Goal: Entertainment & Leisure: Consume media (video, audio)

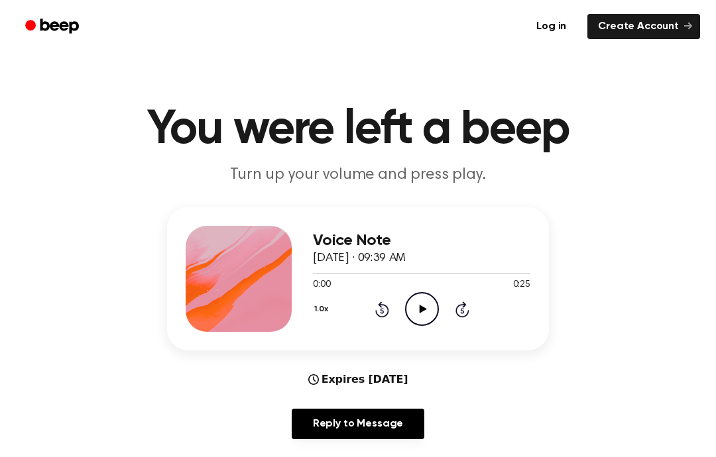
click at [410, 315] on icon "Play Audio" at bounding box center [422, 309] width 34 height 34
click at [430, 312] on icon "Pause Audio" at bounding box center [422, 309] width 34 height 34
click at [423, 309] on icon at bounding box center [422, 309] width 7 height 9
click at [427, 304] on icon "Pause Audio" at bounding box center [422, 309] width 34 height 34
click at [418, 312] on icon "Play Audio" at bounding box center [422, 309] width 34 height 34
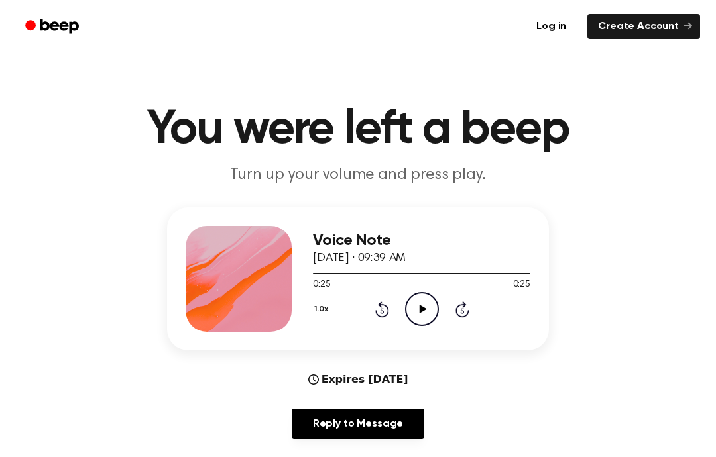
click at [418, 318] on icon "Play Audio" at bounding box center [422, 309] width 34 height 34
click at [491, 286] on div "0:01 0:25" at bounding box center [421, 285] width 217 height 14
click at [431, 320] on icon "Pause Audio" at bounding box center [422, 309] width 34 height 34
click at [431, 307] on icon "Play Audio" at bounding box center [422, 309] width 34 height 34
click at [424, 317] on icon "Pause Audio" at bounding box center [422, 309] width 34 height 34
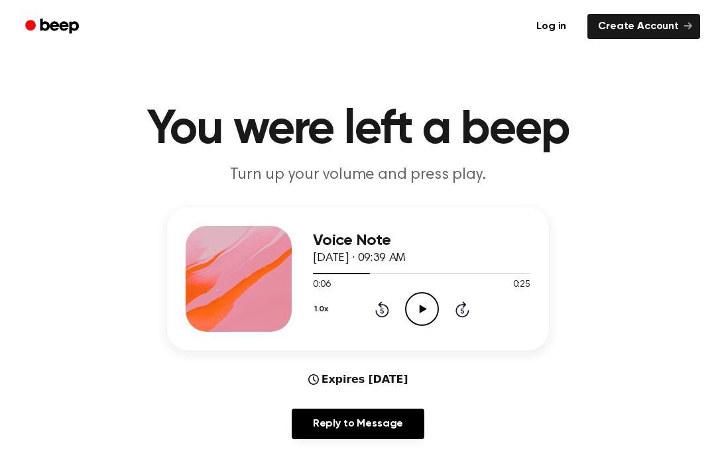
click at [422, 310] on icon at bounding box center [422, 309] width 7 height 9
click at [431, 312] on icon "Play Audio" at bounding box center [422, 309] width 34 height 34
click at [420, 302] on icon "Pause Audio" at bounding box center [422, 309] width 34 height 34
click at [415, 300] on icon "Play Audio" at bounding box center [422, 309] width 34 height 34
click at [416, 307] on icon "Play Audio" at bounding box center [422, 309] width 34 height 34
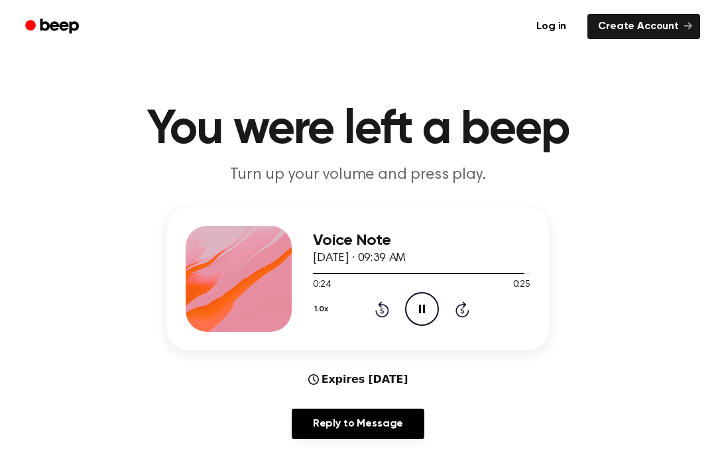
click at [714, 172] on main "You were left a beep Turn up your volume and press play. Voice Note October 4, …" at bounding box center [358, 427] width 716 height 855
click at [413, 318] on icon "Play Audio" at bounding box center [422, 309] width 34 height 34
click at [417, 311] on icon "Play Audio" at bounding box center [422, 309] width 34 height 34
click at [402, 308] on div "1.0x Rewind 5 seconds Play Audio Skip 5 seconds" at bounding box center [421, 309] width 217 height 34
click at [420, 323] on icon "Play Audio" at bounding box center [422, 309] width 34 height 34
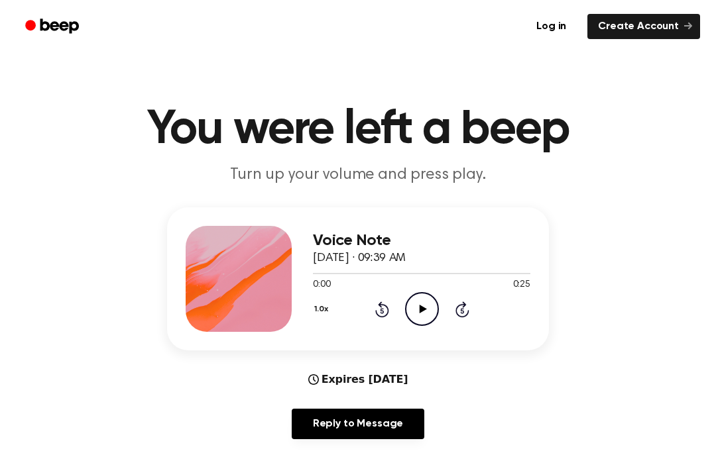
click at [413, 308] on icon "Play Audio" at bounding box center [422, 309] width 34 height 34
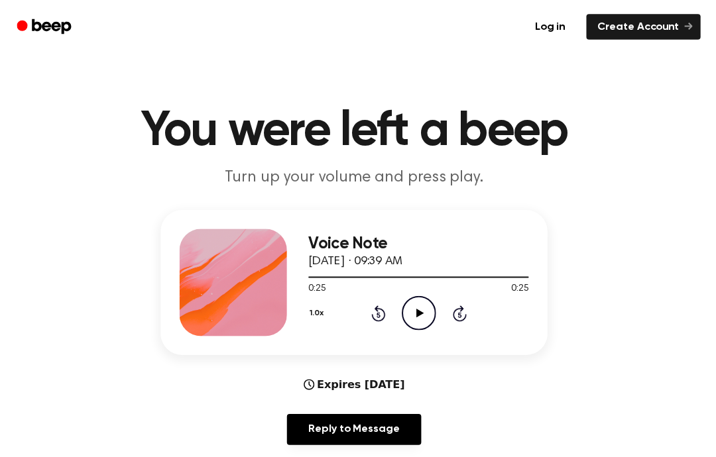
click at [422, 310] on icon "Play Audio" at bounding box center [422, 309] width 34 height 34
click at [413, 294] on circle at bounding box center [422, 309] width 32 height 32
click at [411, 318] on icon "Pause Audio" at bounding box center [422, 309] width 34 height 34
click at [426, 295] on icon "Play Audio" at bounding box center [422, 309] width 34 height 34
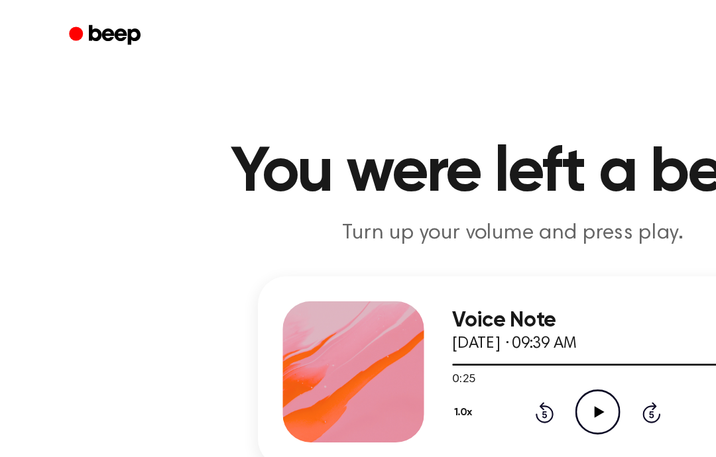
click at [475, 228] on div "Voice Note [DATE] · 09:39 AM 0:25 0:25 Your browser does not support the [objec…" at bounding box center [421, 279] width 217 height 106
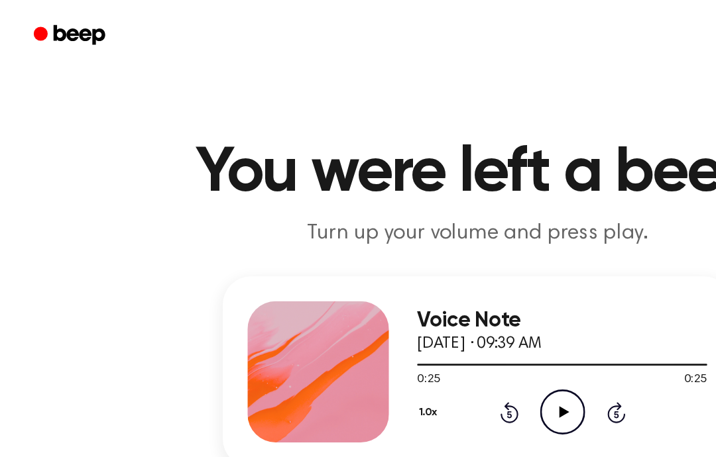
click at [423, 309] on icon at bounding box center [422, 309] width 7 height 9
click at [424, 310] on icon at bounding box center [422, 309] width 7 height 9
click at [428, 338] on div "Voice Note [DATE] · 09:39 AM 0:00 0:25 Your browser does not support the [objec…" at bounding box center [358, 279] width 382 height 143
click at [425, 310] on icon "Play Audio" at bounding box center [422, 309] width 34 height 34
click at [417, 306] on icon "Pause Audio" at bounding box center [422, 309] width 34 height 34
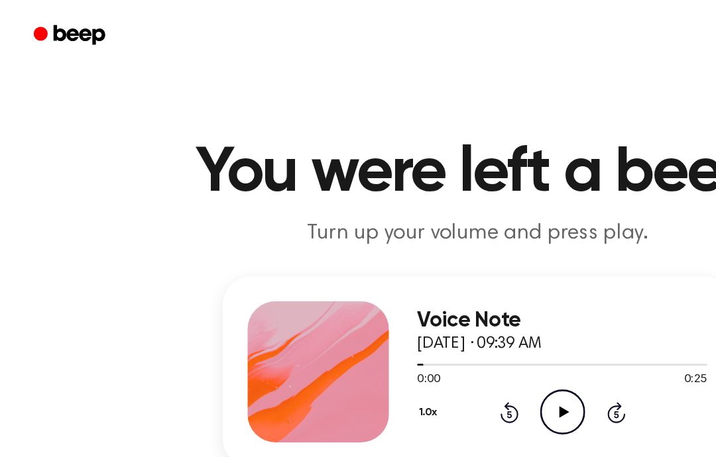
click at [422, 310] on icon at bounding box center [422, 309] width 7 height 9
click at [536, 174] on p "Turn up your volume and press play." at bounding box center [357, 175] width 509 height 22
